Goal: Information Seeking & Learning: Learn about a topic

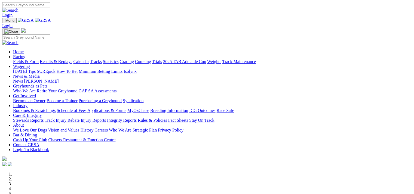
click at [25, 54] on link "Racing" at bounding box center [19, 56] width 12 height 5
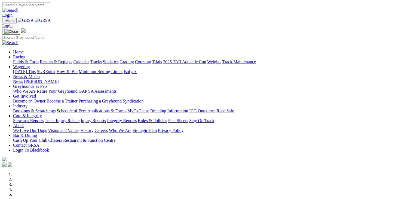
click at [25, 54] on link "Racing" at bounding box center [19, 56] width 12 height 5
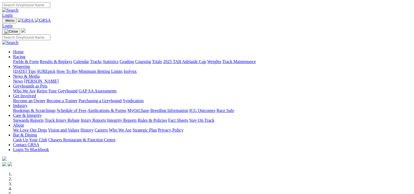
click at [18, 59] on link "Fields & Form" at bounding box center [26, 61] width 26 height 5
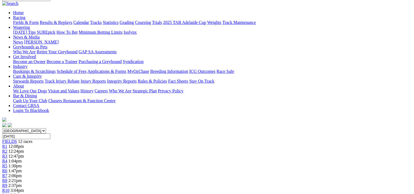
scroll to position [54, 0]
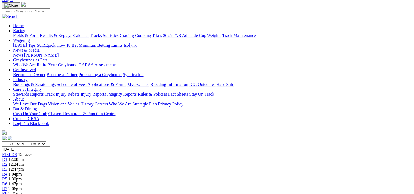
scroll to position [54, 0]
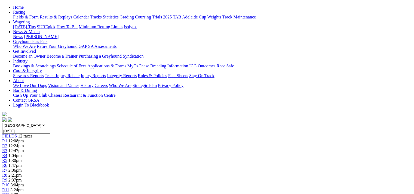
click at [7, 144] on span "R2" at bounding box center [4, 146] width 5 height 5
